Goal: Task Accomplishment & Management: Complete application form

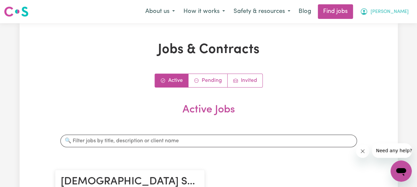
click at [406, 13] on span "[PERSON_NAME]" at bounding box center [390, 11] width 38 height 7
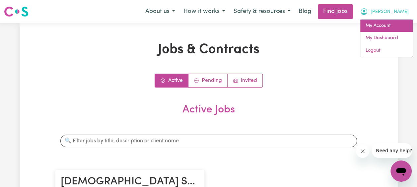
click at [380, 26] on link "My Account" at bounding box center [387, 26] width 52 height 13
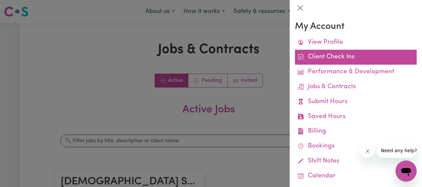
click at [345, 58] on link "Client Check Ins" at bounding box center [356, 57] width 122 height 15
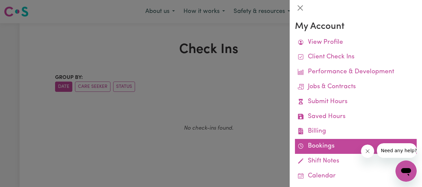
click at [341, 149] on link "Bookings" at bounding box center [356, 146] width 122 height 15
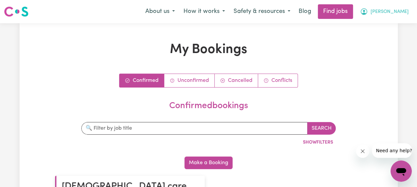
click at [398, 11] on button "[PERSON_NAME]" at bounding box center [384, 12] width 57 height 14
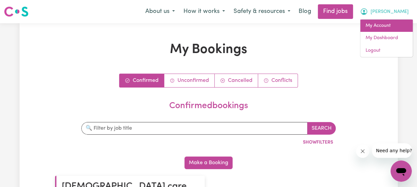
click at [385, 28] on link "My Account" at bounding box center [387, 26] width 52 height 13
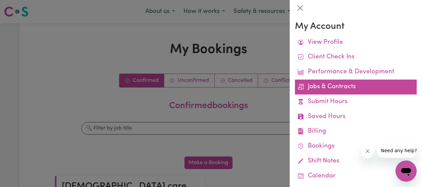
click at [339, 87] on link "Jobs & Contracts" at bounding box center [356, 87] width 122 height 15
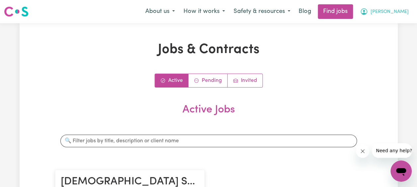
click at [398, 11] on button "[PERSON_NAME]" at bounding box center [384, 12] width 57 height 14
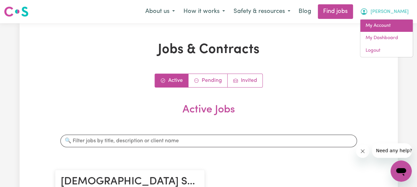
click at [386, 24] on link "My Account" at bounding box center [387, 26] width 52 height 13
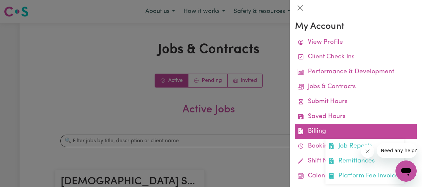
click at [322, 135] on link "Billing Job Reports Remittances Platform Fee Invoices" at bounding box center [356, 131] width 122 height 15
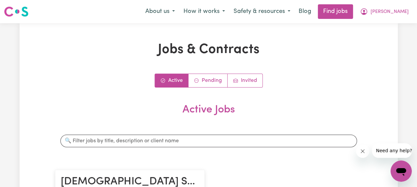
click at [177, 78] on link "Active" at bounding box center [172, 80] width 34 height 13
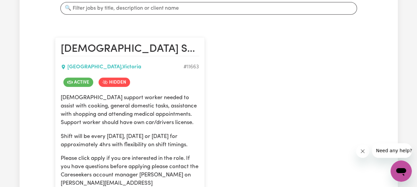
scroll to position [299, 0]
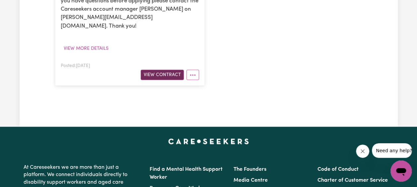
click at [159, 70] on button "View Contract" at bounding box center [162, 75] width 43 height 10
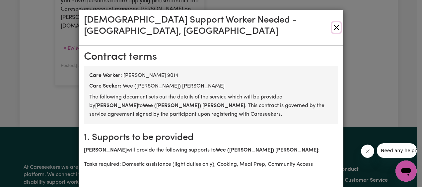
click at [335, 22] on button "Close" at bounding box center [336, 27] width 9 height 11
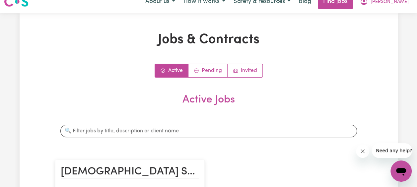
scroll to position [0, 0]
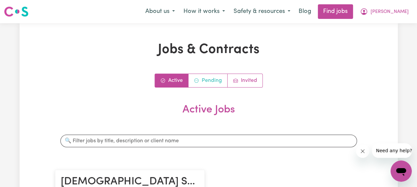
click at [209, 85] on link "Pending" at bounding box center [208, 80] width 39 height 13
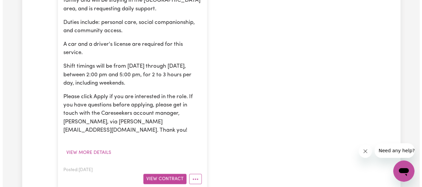
scroll to position [266, 0]
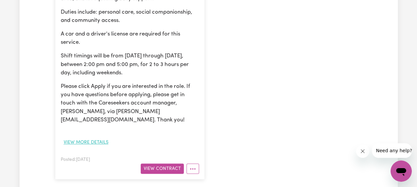
click at [91, 137] on button "View more details" at bounding box center [86, 142] width 51 height 10
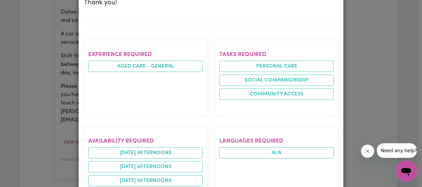
scroll to position [0, 0]
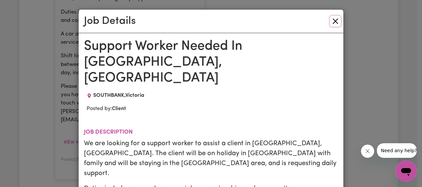
click at [336, 21] on button "Close" at bounding box center [335, 21] width 11 height 11
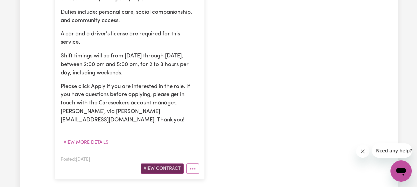
click at [156, 164] on button "View Contract" at bounding box center [162, 169] width 43 height 10
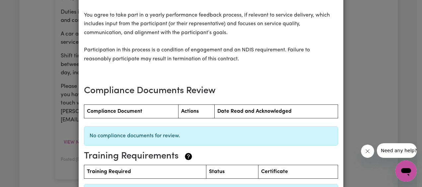
scroll to position [1003, 0]
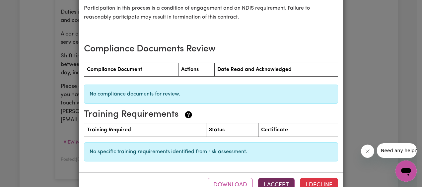
click at [278, 178] on button "I Accept" at bounding box center [276, 185] width 37 height 15
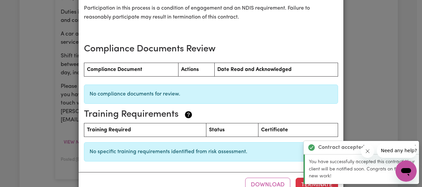
click at [398, 105] on div "Support Worker Needed In [GEOGRAPHIC_DATA], [GEOGRAPHIC_DATA] Contract terms Re…" at bounding box center [211, 93] width 422 height 187
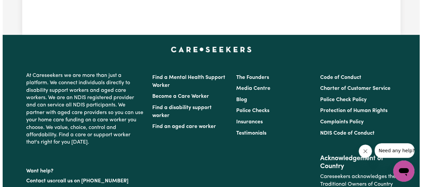
scroll to position [1, 0]
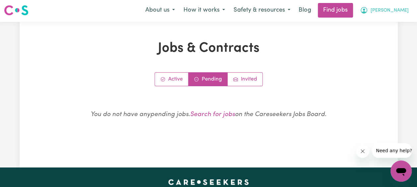
click at [400, 12] on span "[PERSON_NAME]" at bounding box center [390, 10] width 38 height 7
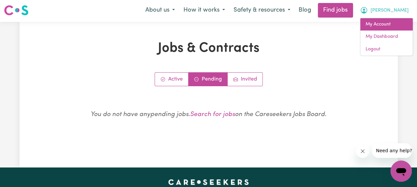
click at [384, 27] on link "My Account" at bounding box center [387, 24] width 52 height 13
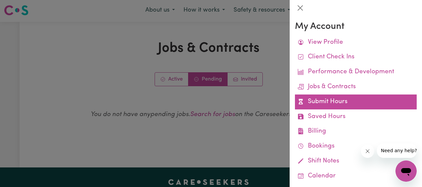
click at [348, 97] on link "Submit Hours" at bounding box center [356, 102] width 122 height 15
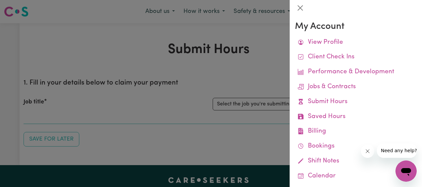
click at [219, 137] on div at bounding box center [211, 93] width 422 height 187
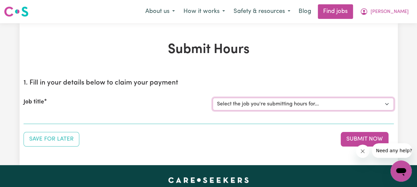
click at [341, 106] on select "Select the job you're submitting hours for... [[PERSON_NAME]] Support Worker Ne…" at bounding box center [303, 104] width 181 height 13
select select "15249"
click at [213, 98] on select "Select the job you're submitting hours for... [[PERSON_NAME]] Support Worker Ne…" at bounding box center [303, 104] width 181 height 13
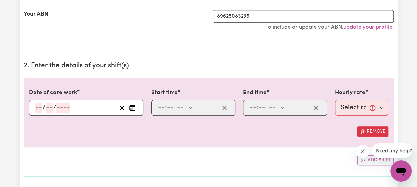
scroll to position [199, 0]
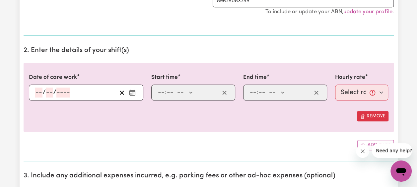
click at [133, 92] on icon "Enter the date of care work" at bounding box center [132, 92] width 7 height 7
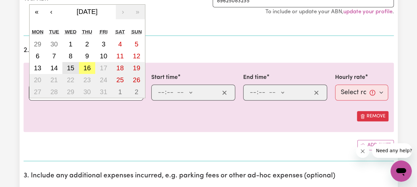
click at [74, 62] on button "15" at bounding box center [70, 68] width 17 height 12
type input "[DATE]"
type input "15"
type input "10"
type input "2025"
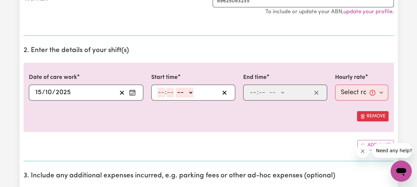
click at [161, 91] on input "number" at bounding box center [161, 93] width 7 height 10
type input "1"
type input "30"
click at [186, 92] on select "-- AM PM" at bounding box center [183, 93] width 18 height 10
select select "pm"
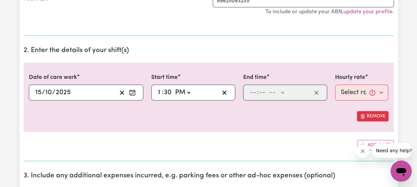
click at [174, 88] on select "-- AM PM" at bounding box center [183, 93] width 18 height 10
type input "13:30"
click at [256, 90] on input "number" at bounding box center [253, 93] width 7 height 10
type input "5"
type input "0"
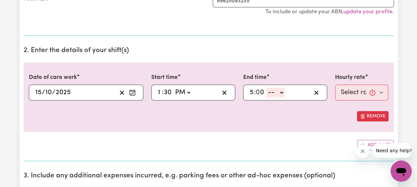
click at [281, 91] on select "-- AM PM" at bounding box center [276, 93] width 18 height 10
select select "pm"
click at [267, 88] on select "-- AM PM" at bounding box center [276, 93] width 18 height 10
type input "17:00"
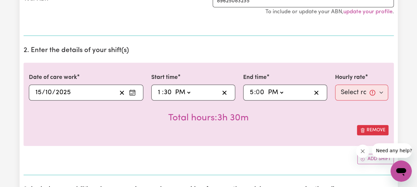
click at [296, 120] on div "Total hours: 3h 30m" at bounding box center [209, 113] width 360 height 25
click at [379, 93] on select "Select rate... $45.00 (Weekday) $65.00 ([DATE]) $75.00 ([DATE])" at bounding box center [361, 93] width 53 height 16
select select "45-Weekday"
click at [335, 85] on select "Select rate... $45.00 (Weekday) $65.00 ([DATE]) $75.00 ([DATE])" at bounding box center [361, 93] width 53 height 16
click at [291, 119] on div "Total hours: 3h 30m" at bounding box center [209, 113] width 360 height 25
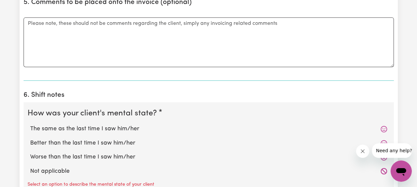
scroll to position [531, 0]
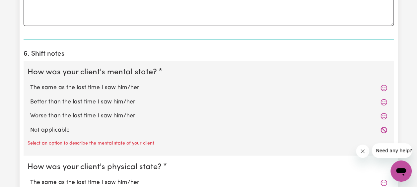
click at [375, 128] on label "Not applicable" at bounding box center [208, 130] width 357 height 9
click at [30, 126] on input "Not applicable" at bounding box center [30, 126] width 0 height 0
radio input "true"
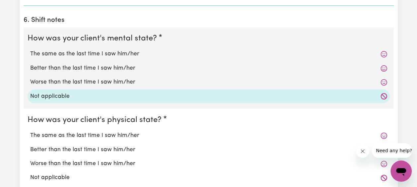
scroll to position [598, 0]
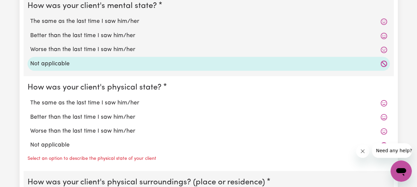
click at [61, 142] on label "Not applicable" at bounding box center [208, 145] width 357 height 9
click at [30, 141] on input "Not applicable" at bounding box center [30, 140] width 0 height 0
radio input "true"
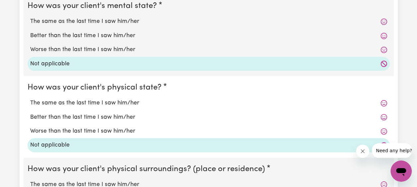
scroll to position [697, 0]
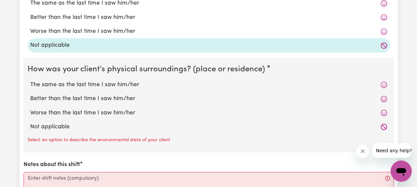
click at [63, 123] on label "Not applicable" at bounding box center [208, 127] width 357 height 9
click at [30, 123] on input "Not applicable" at bounding box center [30, 123] width 0 height 0
radio input "true"
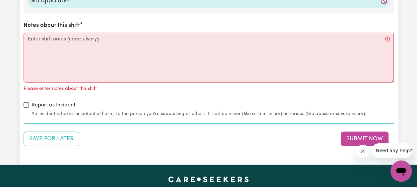
scroll to position [830, 0]
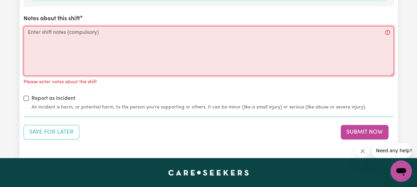
click at [52, 32] on textarea "Notes about this shift" at bounding box center [209, 51] width 371 height 50
paste textarea "I met and greeted [PERSON_NAME]. She kindly introduced me to her mother, [PERSO…"
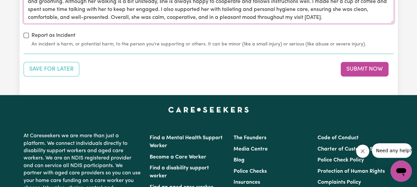
scroll to position [863, 0]
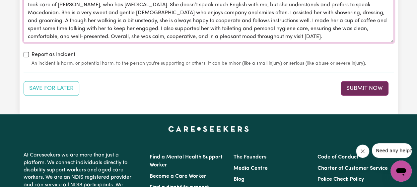
type textarea "I met and greeted [PERSON_NAME]. She kindly introduced me to her mother, [PERSO…"
click at [361, 89] on button "Submit Now" at bounding box center [365, 88] width 48 height 15
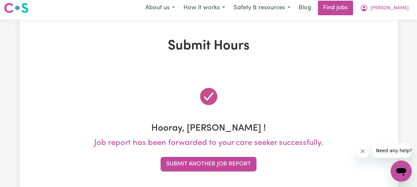
scroll to position [0, 0]
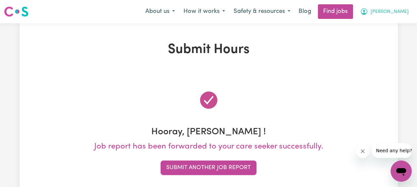
click at [402, 9] on span "[PERSON_NAME]" at bounding box center [390, 11] width 38 height 7
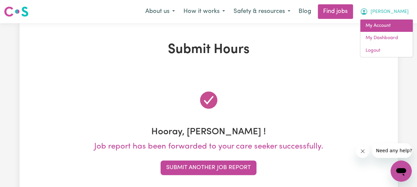
click at [391, 23] on link "My Account" at bounding box center [387, 26] width 52 height 13
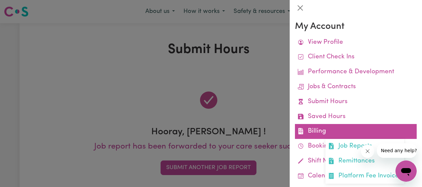
click at [333, 129] on link "Billing Job Reports Remittances Platform Fee Invoices" at bounding box center [356, 131] width 122 height 15
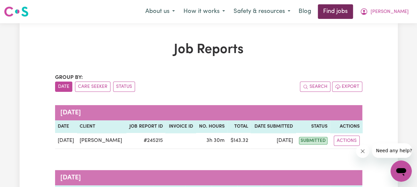
click at [353, 13] on link "Find jobs" at bounding box center [335, 11] width 35 height 15
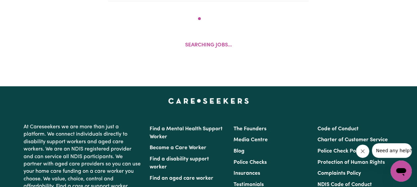
scroll to position [258, 0]
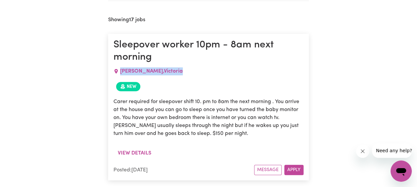
drag, startPoint x: 121, startPoint y: 70, endPoint x: 169, endPoint y: 74, distance: 48.0
click at [169, 74] on div "[PERSON_NAME] , [GEOGRAPHIC_DATA]" at bounding box center [209, 71] width 190 height 16
copy span "[PERSON_NAME] , [GEOGRAPHIC_DATA]"
click at [220, 61] on h1 "Sleepover worker 10pm - 8am next morning" at bounding box center [209, 51] width 190 height 24
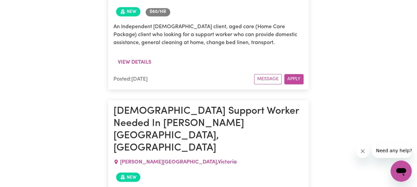
scroll to position [424, 0]
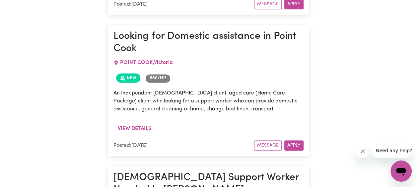
click at [162, 78] on span "$ 60 /hr" at bounding box center [158, 78] width 25 height 8
click at [128, 78] on span "New" at bounding box center [128, 77] width 24 height 9
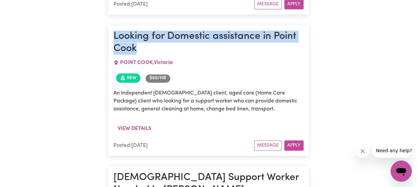
drag, startPoint x: 114, startPoint y: 34, endPoint x: 148, endPoint y: 50, distance: 38.5
click at [148, 50] on h1 "Looking for Domestic assistance in Point Cook" at bounding box center [209, 43] width 190 height 24
copy h1 "Looking for Domestic assistance in Point Cook"
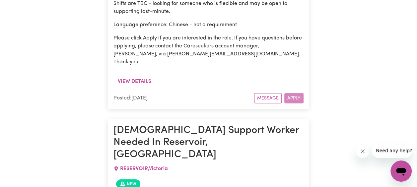
scroll to position [1022, 0]
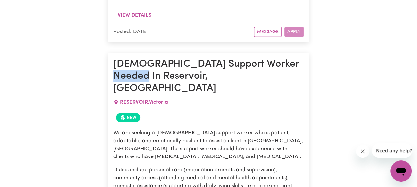
drag, startPoint x: 117, startPoint y: 9, endPoint x: 153, endPoint y: 16, distance: 36.5
click at [153, 58] on h1 "[DEMOGRAPHIC_DATA] Support Worker Needed In Reservoir, [GEOGRAPHIC_DATA]" at bounding box center [209, 76] width 190 height 36
drag, startPoint x: 153, startPoint y: 16, endPoint x: 119, endPoint y: 10, distance: 34.7
click at [119, 53] on article "[DEMOGRAPHIC_DATA] Support Worker Needed In Reservoir, [GEOGRAPHIC_DATA] , [GEO…" at bounding box center [208, 183] width 201 height 260
drag, startPoint x: 119, startPoint y: 10, endPoint x: 211, endPoint y: 31, distance: 94.0
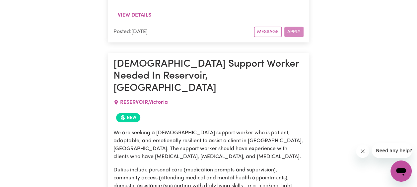
click at [211, 95] on div "RESERVOIR , [GEOGRAPHIC_DATA]" at bounding box center [209, 103] width 190 height 16
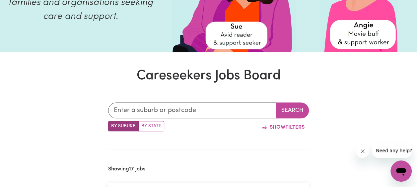
scroll to position [0, 0]
